Goal: Information Seeking & Learning: Learn about a topic

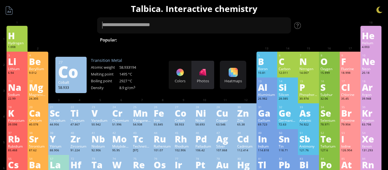
click at [205, 73] on div at bounding box center [202, 72] width 9 height 9
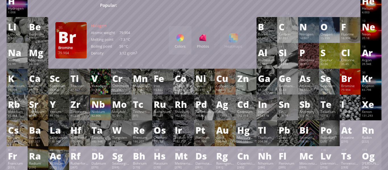
scroll to position [34, 0]
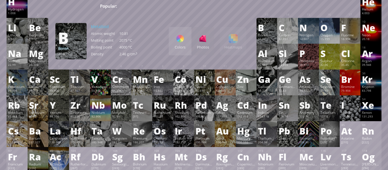
click at [187, 46] on div "Colors" at bounding box center [180, 47] width 23 height 5
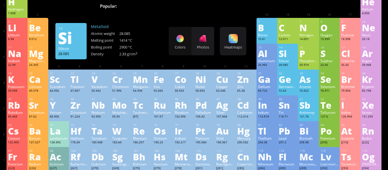
click at [290, 56] on div "Si" at bounding box center [287, 53] width 18 height 9
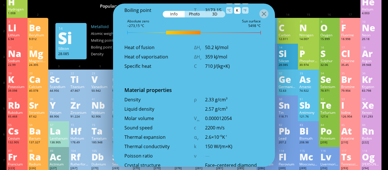
scroll to position [677, 0]
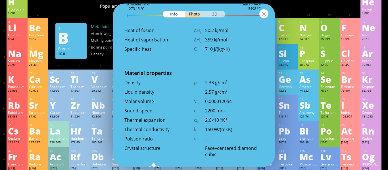
click at [267, 16] on div at bounding box center [263, 13] width 9 height 9
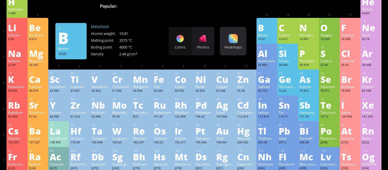
click at [236, 38] on div at bounding box center [232, 38] width 9 height 9
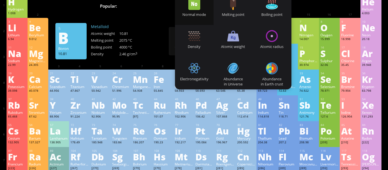
click at [164, 41] on div "3 Li Lithium 6.94 −1, +1 −1, +1 180.54 °C 1342 °C 0.535 g/cm 3 [He]2s 1 4 Be Be…" at bounding box center [194, 31] width 374 height 26
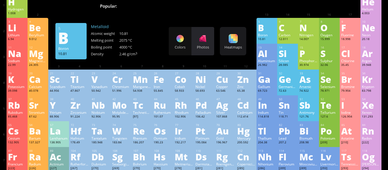
click at [198, 45] on div "Photos" at bounding box center [202, 47] width 23 height 5
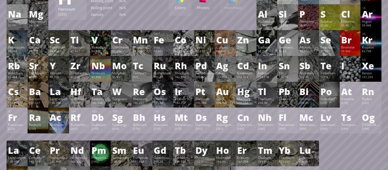
scroll to position [0, 0]
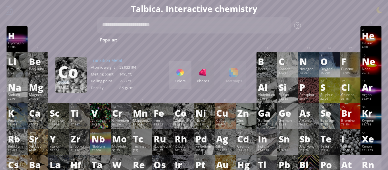
click at [186, 75] on div "Colors" at bounding box center [180, 75] width 23 height 28
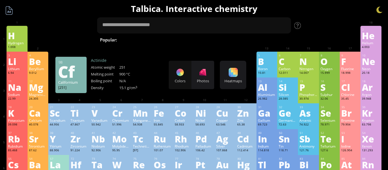
click at [10, 13] on div at bounding box center [9, 10] width 11 height 11
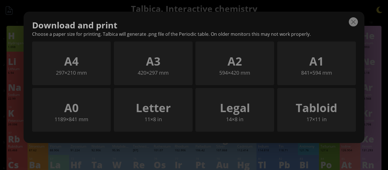
click at [350, 22] on div at bounding box center [353, 21] width 9 height 9
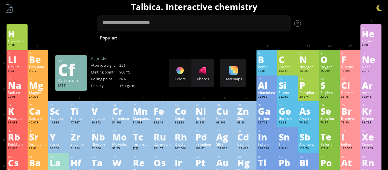
scroll to position [1, 0]
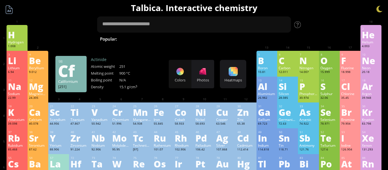
click at [9, 10] on div at bounding box center [9, 9] width 11 height 11
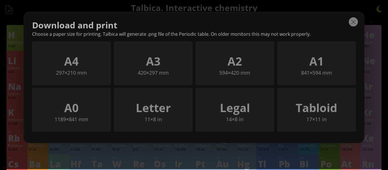
click at [356, 23] on div at bounding box center [353, 21] width 9 height 9
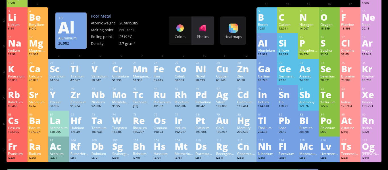
scroll to position [50, 0]
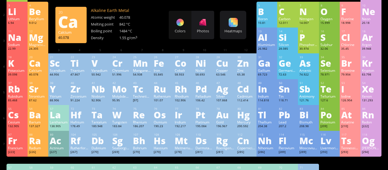
click at [29, 68] on div "Ca" at bounding box center [38, 62] width 18 height 9
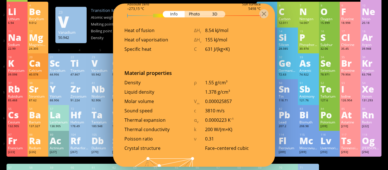
click at [94, 28] on div "Transition Metal Atomic weight 50.9415 Melting point 1910 °C Boiling point 3407…" at bounding box center [119, 25] width 57 height 34
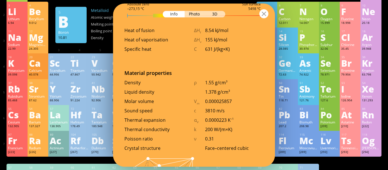
click at [265, 16] on div at bounding box center [263, 13] width 9 height 9
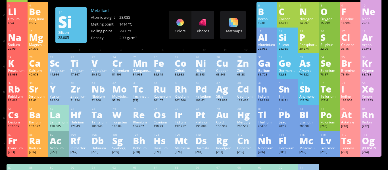
click at [288, 38] on div "Si" at bounding box center [287, 37] width 18 height 9
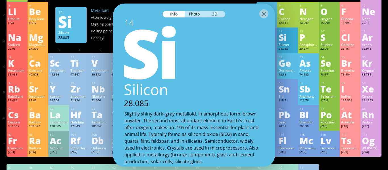
scroll to position [0, 0]
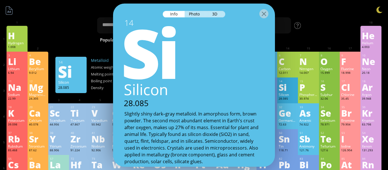
click at [268, 17] on div at bounding box center [194, 13] width 162 height 20
click at [267, 17] on div at bounding box center [263, 13] width 9 height 9
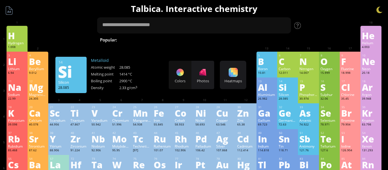
click at [151, 54] on div at bounding box center [141, 56] width 21 height 9
click at [195, 70] on div "Photos" at bounding box center [202, 75] width 23 height 28
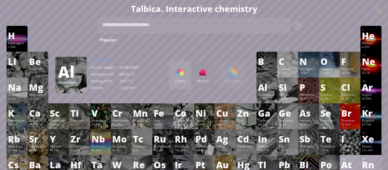
click at [178, 80] on div "Colors" at bounding box center [180, 80] width 23 height 5
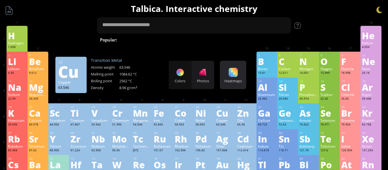
click at [227, 73] on div "Heatmaps Heatmaps Normal mode Melting point Boiling point Density Atomic weight…" at bounding box center [233, 75] width 26 height 28
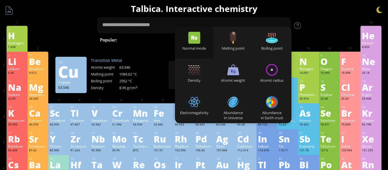
click at [333, 37] on div "1 H Hydrogen 1.008 −1, +1 −1, +1 -259.14 °C -252.87 °C 0.0899 g/l 1s 1 2 He Hel…" at bounding box center [194, 39] width 374 height 26
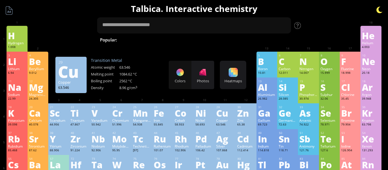
click at [376, 10] on div at bounding box center [379, 10] width 9 height 9
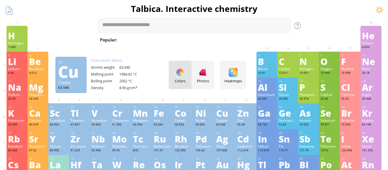
click at [376, 10] on div at bounding box center [379, 10] width 9 height 9
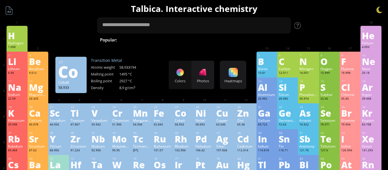
click at [180, 118] on div "Co" at bounding box center [184, 112] width 18 height 9
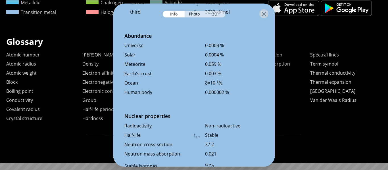
scroll to position [1225, 0]
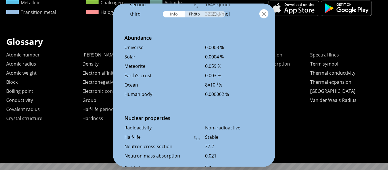
click at [263, 12] on div at bounding box center [263, 13] width 9 height 9
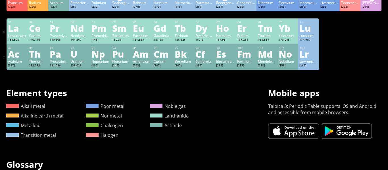
scroll to position [194, 0]
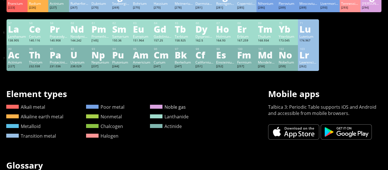
click at [152, 107] on span at bounding box center [156, 107] width 12 height 4
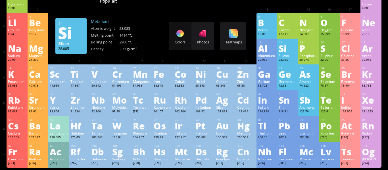
scroll to position [35, 0]
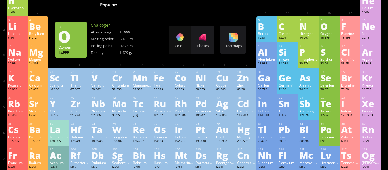
click at [324, 30] on div "O" at bounding box center [329, 26] width 18 height 9
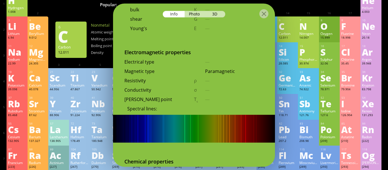
scroll to position [943, 0]
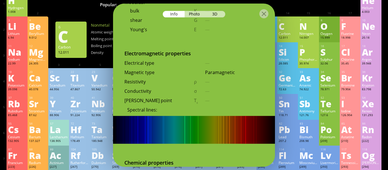
click at [201, 70] on div "Magnetic type Paramagnetic" at bounding box center [194, 74] width 162 height 9
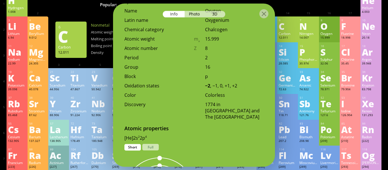
scroll to position [199, 0]
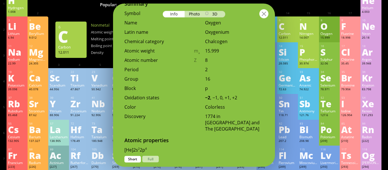
click at [265, 12] on div at bounding box center [263, 13] width 9 height 9
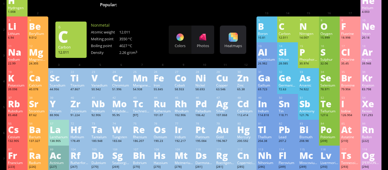
scroll to position [0, 0]
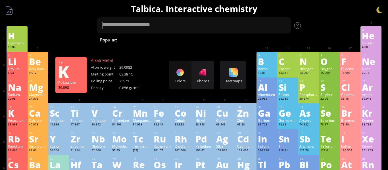
click at [183, 80] on div "Colors Photos" at bounding box center [191, 75] width 45 height 28
